Goal: Transaction & Acquisition: Purchase product/service

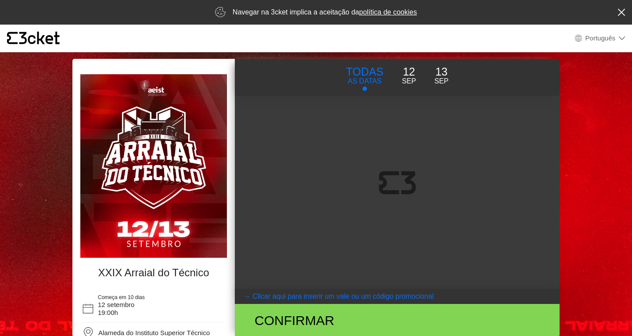
select select "pt_PT"
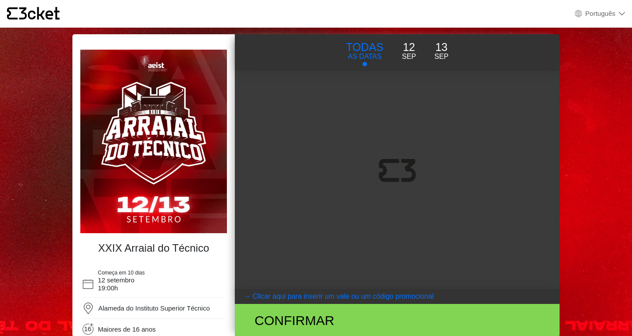
select select "pt_PT"
